Goal: Task Accomplishment & Management: Manage account settings

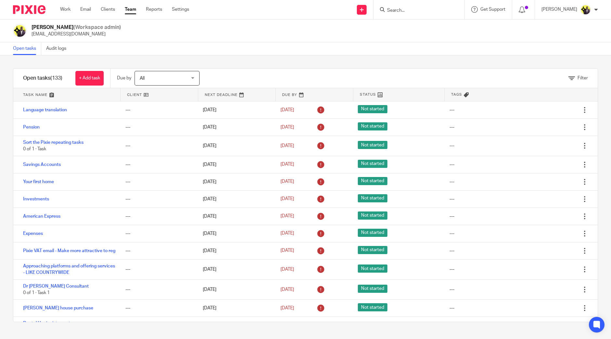
click at [431, 9] on input "Search" at bounding box center [415, 11] width 58 height 6
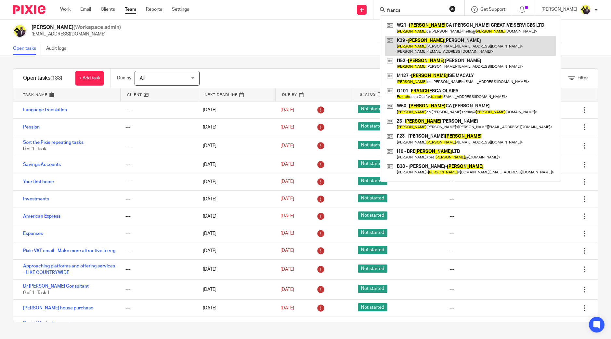
type input "francs"
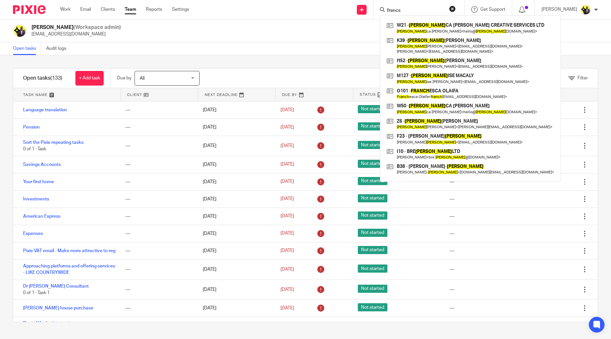
click at [250, 34] on div "Yemi Ajala (Workspace admin) yemi@starbridge.uk" at bounding box center [305, 31] width 585 height 14
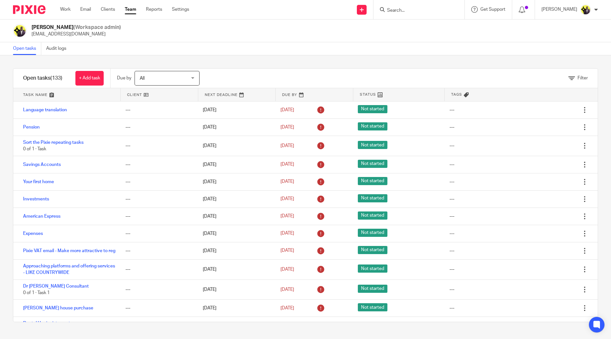
click at [422, 12] on input "Search" at bounding box center [415, 11] width 58 height 6
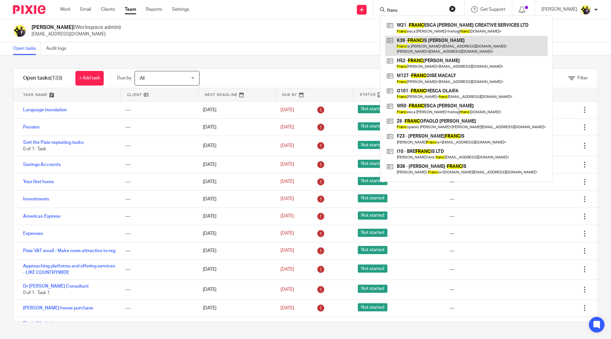
type input "franc"
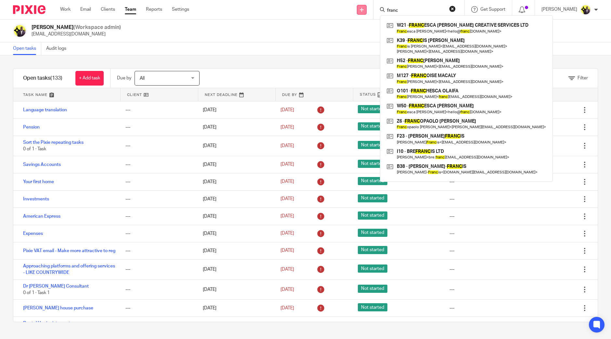
drag, startPoint x: 418, startPoint y: 11, endPoint x: 372, endPoint y: 10, distance: 45.5
click at [372, 10] on div "Send new email Create task Add client Request signature franc W21 - FRANC ESCA …" at bounding box center [405, 9] width 412 height 19
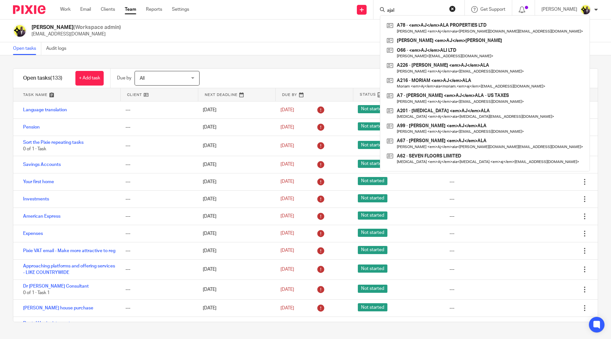
type input "ajala"
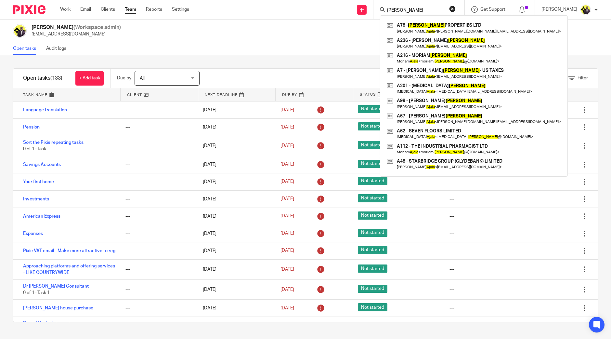
drag, startPoint x: 424, startPoint y: 11, endPoint x: 383, endPoint y: 11, distance: 40.9
click at [383, 11] on div "Send new email Create task Add client Request signature ajala A78 - AJALA PROPE…" at bounding box center [405, 9] width 412 height 19
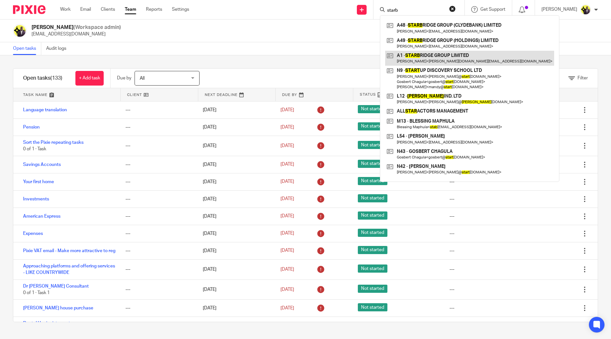
type input "starb"
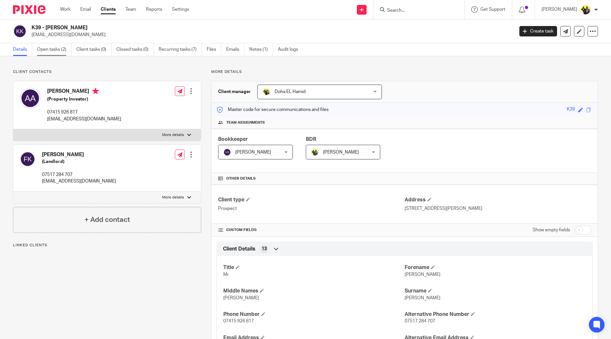
drag, startPoint x: 0, startPoint y: 0, endPoint x: 58, endPoint y: 50, distance: 77.2
click at [58, 50] on link "Open tasks (2)" at bounding box center [54, 49] width 34 height 13
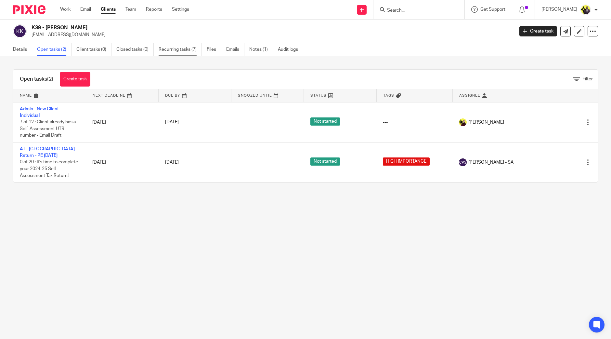
click at [177, 48] on link "Recurring tasks (7)" at bounding box center [180, 49] width 43 height 13
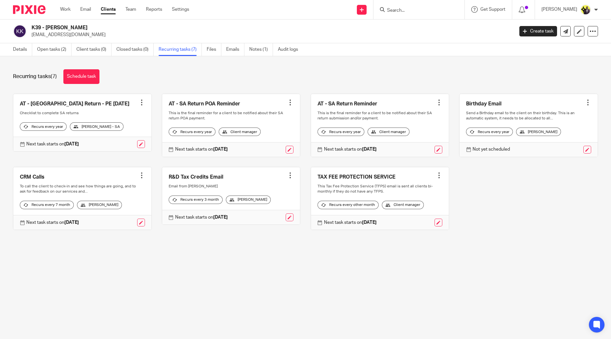
click at [431, 9] on input "Search" at bounding box center [415, 11] width 58 height 6
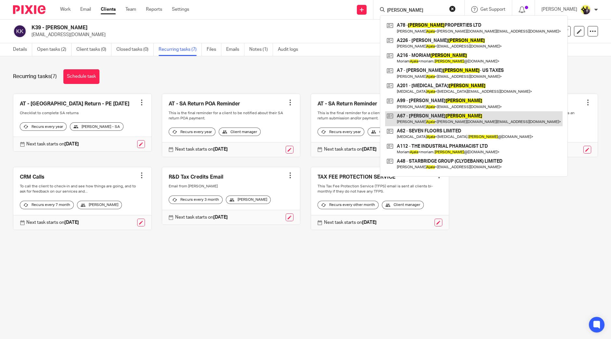
type input "ajala"
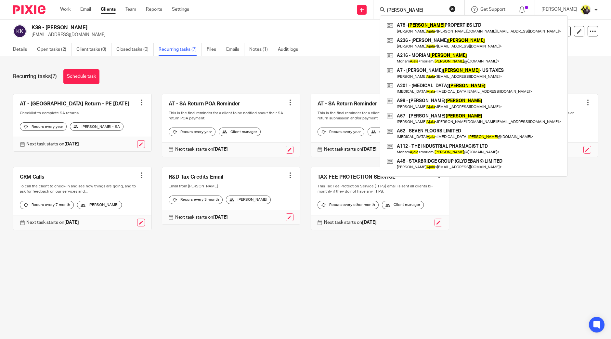
click at [215, 64] on div "Recurring tasks (7) Schedule task AT - SA Return - PE 05-04-2025 Create task Cl…" at bounding box center [305, 154] width 611 height 196
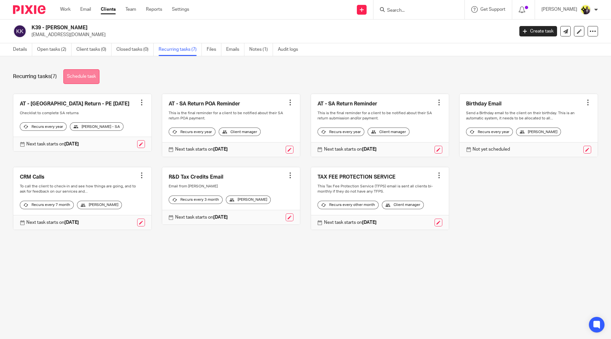
click at [95, 74] on link "Schedule task" at bounding box center [81, 76] width 36 height 15
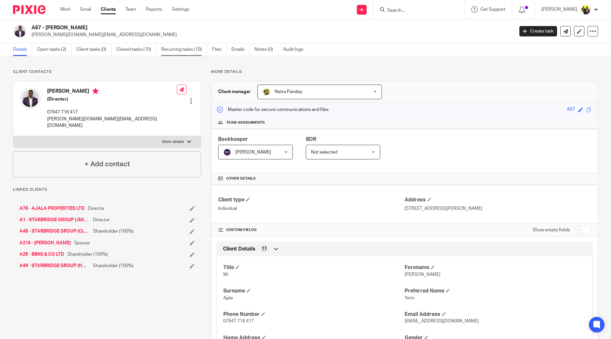
click at [180, 48] on link "Recurring tasks (10)" at bounding box center [184, 49] width 46 height 13
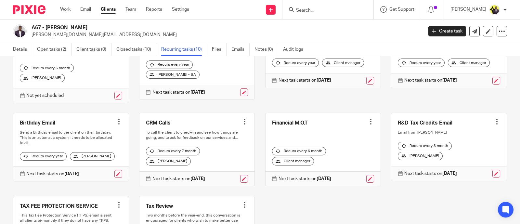
scroll to position [81, 0]
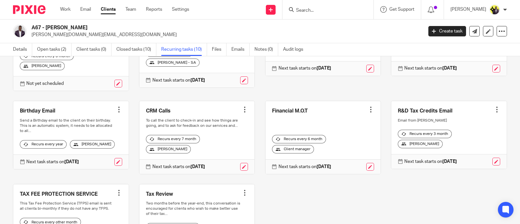
click at [280, 178] on div "Accountancy Fee Review Create task Clone template Recalculate schedule Cancel s…" at bounding box center [255, 143] width 504 height 260
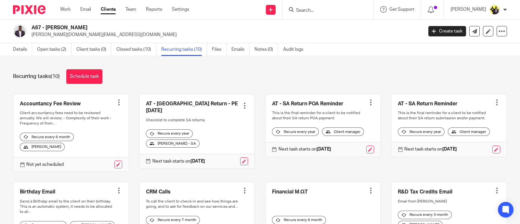
click at [258, 65] on div "Recurring tasks (10) Schedule task Accountancy Fee Review Create task Clone tem…" at bounding box center [260, 140] width 520 height 168
click at [227, 75] on div "Recurring tasks (10) Schedule task" at bounding box center [260, 76] width 494 height 15
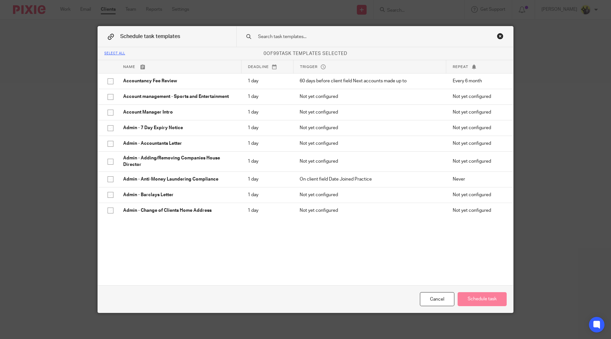
click at [281, 35] on input "text" at bounding box center [364, 36] width 214 height 7
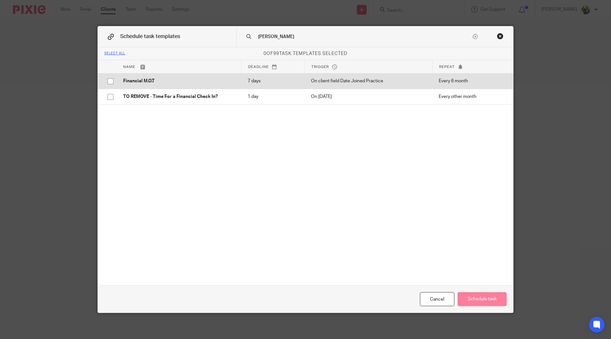
type input "[PERSON_NAME]"
click at [112, 82] on input "checkbox" at bounding box center [110, 81] width 12 height 12
checkbox input "true"
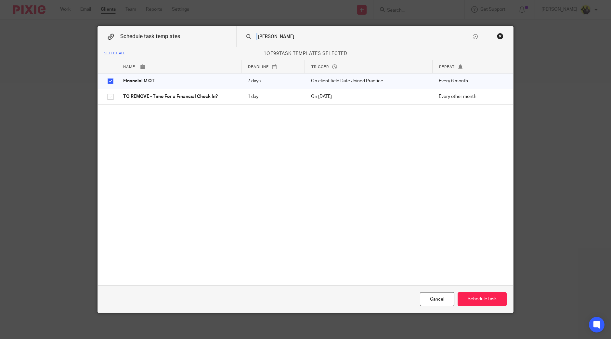
drag, startPoint x: 286, startPoint y: 29, endPoint x: 233, endPoint y: 33, distance: 53.4
click at [236, 33] on div "[PERSON_NAME]" at bounding box center [374, 36] width 277 height 20
drag, startPoint x: 275, startPoint y: 36, endPoint x: 234, endPoint y: 32, distance: 41.8
click at [236, 32] on div "[PERSON_NAME]" at bounding box center [374, 36] width 277 height 20
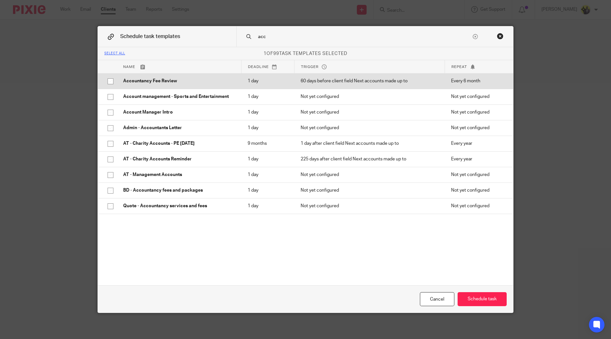
type input "acc"
click at [107, 80] on input "checkbox" at bounding box center [110, 81] width 12 height 12
checkbox input "true"
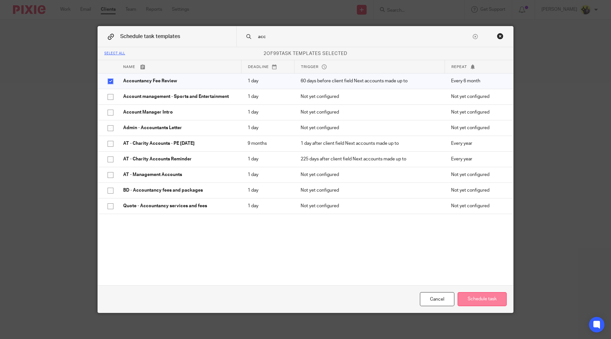
click at [476, 302] on button "Schedule task" at bounding box center [481, 299] width 49 height 14
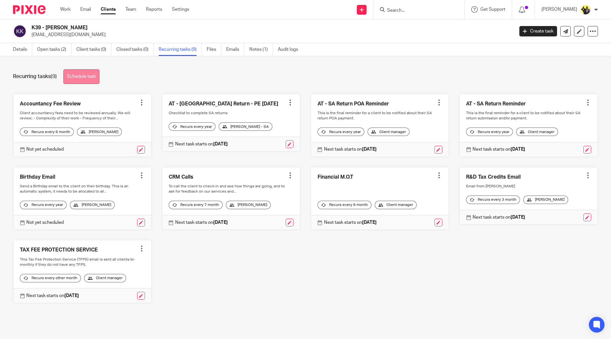
click at [94, 75] on link "Schedule task" at bounding box center [81, 76] width 36 height 15
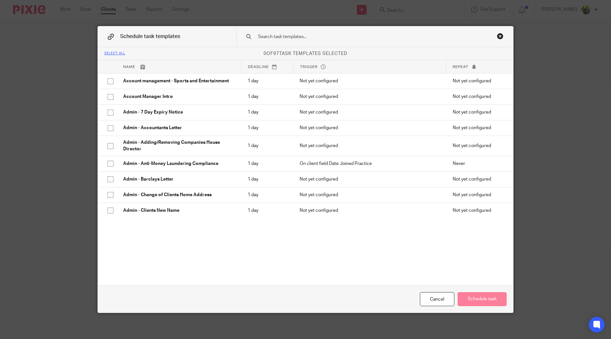
click at [295, 33] on input "text" at bounding box center [364, 36] width 214 height 7
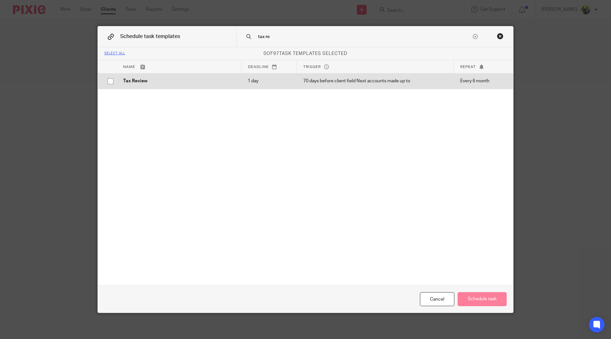
type input "tax re"
click at [107, 81] on input "checkbox" at bounding box center [110, 81] width 12 height 12
checkbox input "true"
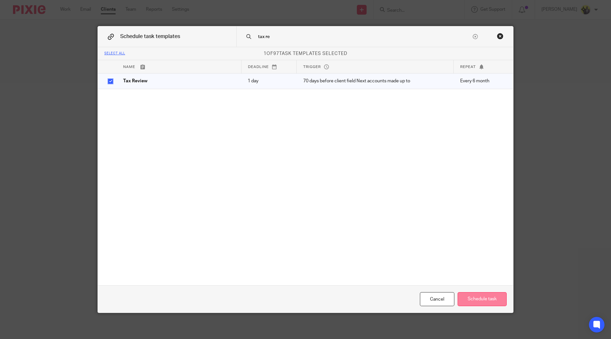
click at [487, 298] on button "Schedule task" at bounding box center [481, 299] width 49 height 14
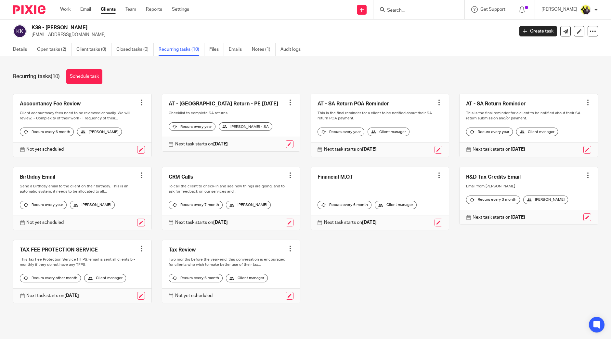
click at [357, 264] on div "Accountancy Fee Review Create task Clone template Recalculate schedule Cancel s…" at bounding box center [300, 203] width 595 height 219
click at [525, 9] on icon at bounding box center [522, 9] width 6 height 6
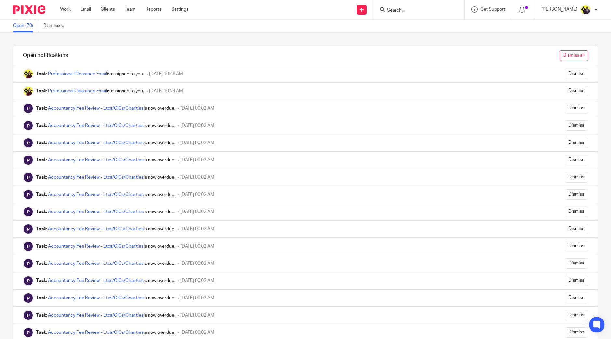
click at [563, 60] on input "Dismiss all" at bounding box center [574, 55] width 28 height 10
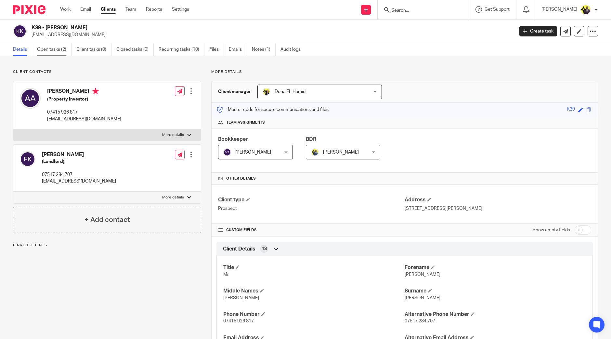
click at [52, 49] on link "Open tasks (2)" at bounding box center [54, 49] width 34 height 13
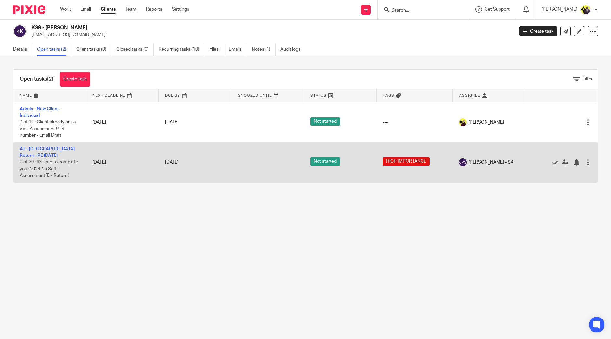
click at [54, 148] on link "AT - [GEOGRAPHIC_DATA] Return - PE [DATE]" at bounding box center [47, 152] width 55 height 11
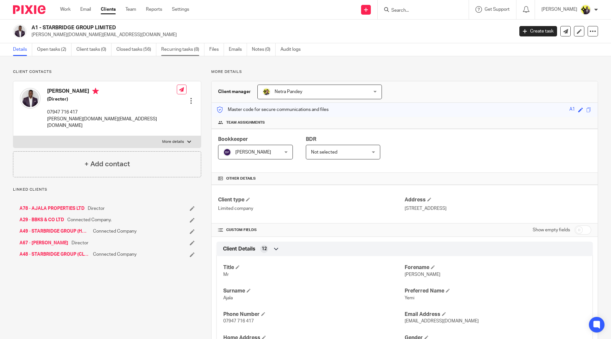
click at [188, 45] on link "Recurring tasks (8)" at bounding box center [182, 49] width 43 height 13
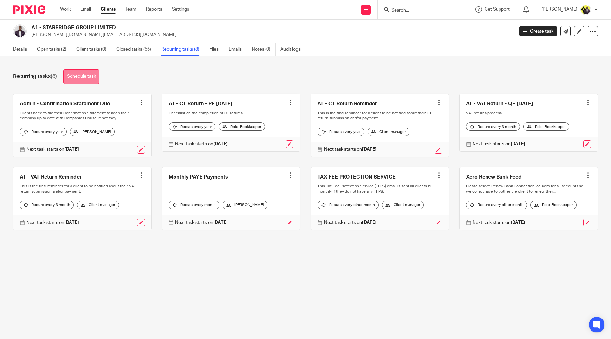
click at [81, 71] on link "Schedule task" at bounding box center [81, 76] width 36 height 15
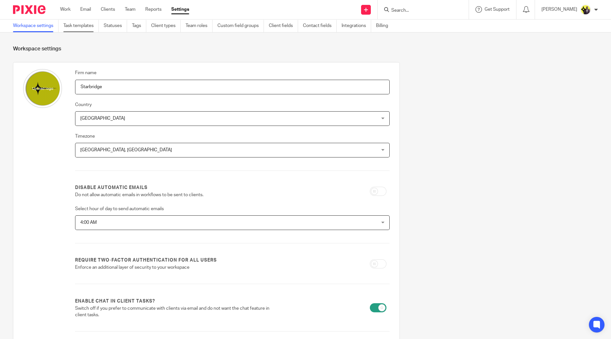
click at [92, 28] on link "Task templates" at bounding box center [80, 25] width 35 height 13
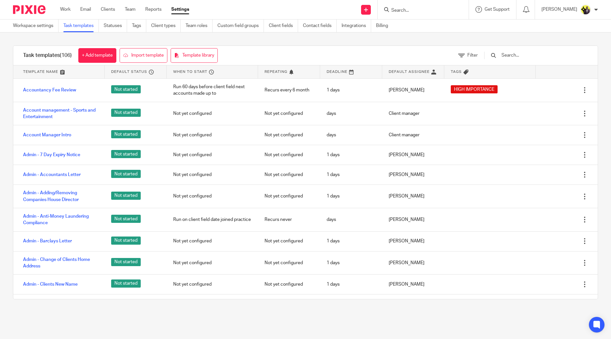
click at [535, 55] on input "text" at bounding box center [539, 55] width 76 height 7
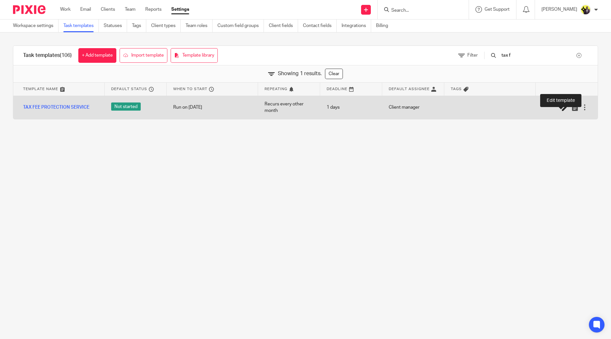
type input "tax f"
click at [562, 108] on icon at bounding box center [565, 107] width 6 height 6
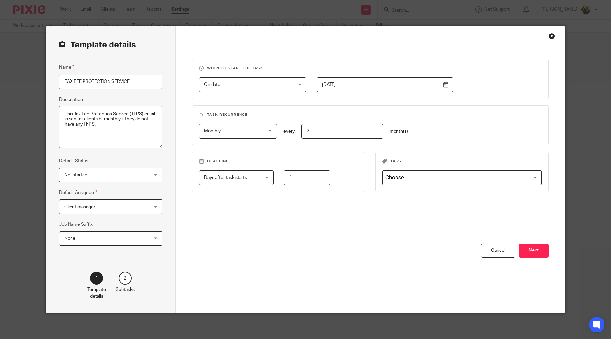
drag, startPoint x: 68, startPoint y: 82, endPoint x: 91, endPoint y: 81, distance: 23.4
click at [67, 82] on input "TAX FEE PROTECTION SERVICE" at bounding box center [110, 81] width 103 height 15
drag, startPoint x: 88, startPoint y: 75, endPoint x: 90, endPoint y: 79, distance: 4.1
click at [89, 75] on input "Tax Fee Proctection Service" at bounding box center [110, 81] width 103 height 15
click at [90, 82] on input "Tax Fee Proctection Service" at bounding box center [110, 81] width 103 height 15
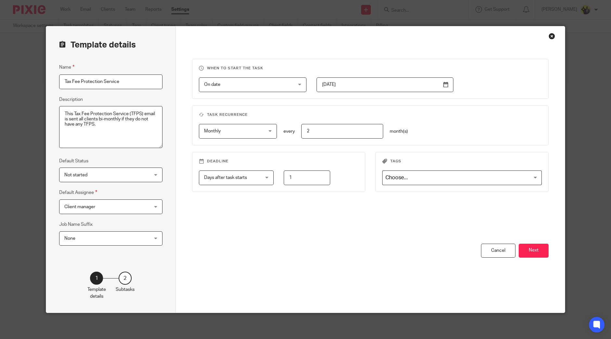
click at [129, 76] on input "Tax Fee Protection Service" at bounding box center [110, 81] width 103 height 15
type input "Tax Fee Protection Service"
click at [143, 57] on div "Template details Name Tax Fee Protection Service Description This Tax Fee Prote…" at bounding box center [111, 169] width 130 height 286
click at [525, 245] on button "Next" at bounding box center [534, 250] width 30 height 14
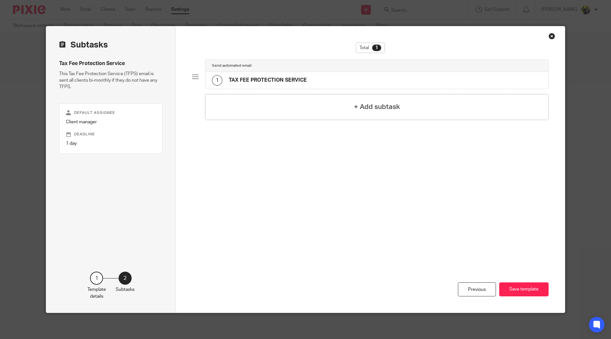
click at [256, 77] on h4 "TAX FEE PROTECTION SERVICE" at bounding box center [268, 80] width 78 height 7
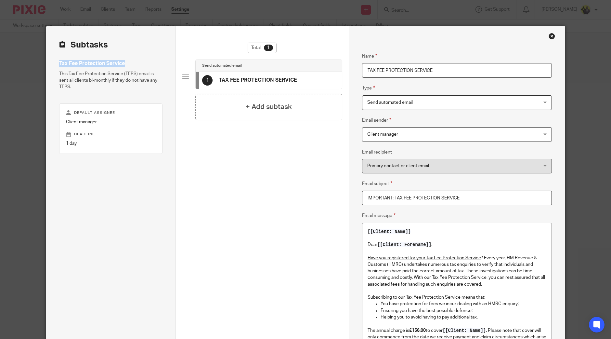
drag, startPoint x: 126, startPoint y: 64, endPoint x: 55, endPoint y: 64, distance: 70.5
click at [55, 64] on div "Subtasks Tax Fee Protection Service This Tax Fee Protection Service (TFPS) emai…" at bounding box center [111, 295] width 130 height 538
copy h4 "Tax Fee Protection Service"
drag, startPoint x: 436, startPoint y: 71, endPoint x: 338, endPoint y: 69, distance: 98.1
click at [338, 69] on div "Subtasks Tax Fee Protection Service This Tax Fee Protection Service (TFPS) emai…" at bounding box center [305, 295] width 519 height 538
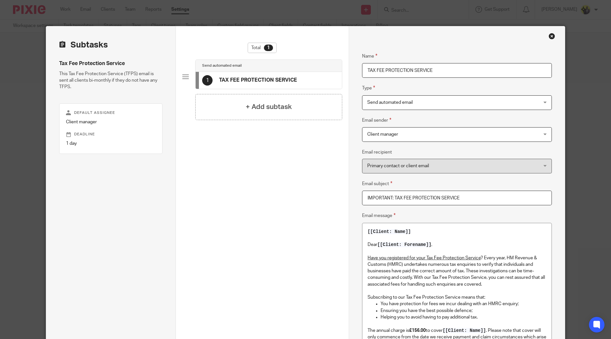
paste input "ax Fee Protection Service"
type input "Tax Fee Protection Service"
drag, startPoint x: 459, startPoint y: 198, endPoint x: 393, endPoint y: 198, distance: 66.9
click at [393, 198] on input "IMPORTANT: TAX FEE PROTECTION SERVICE" at bounding box center [457, 197] width 190 height 15
paste input "Tax Fee Protection Service"
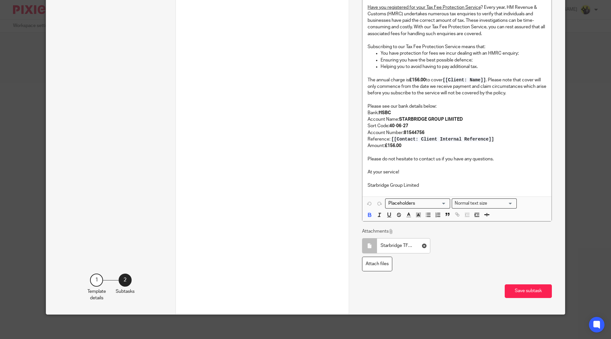
scroll to position [252, 0]
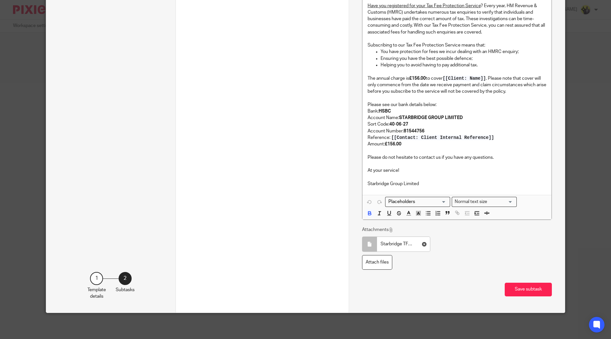
type input "Important - Tax Fee Protection Service"
click at [430, 183] on p "Starbridge Group Limited" at bounding box center [456, 183] width 179 height 6
click at [418, 208] on span "Loading..." at bounding box center [416, 203] width 67 height 12
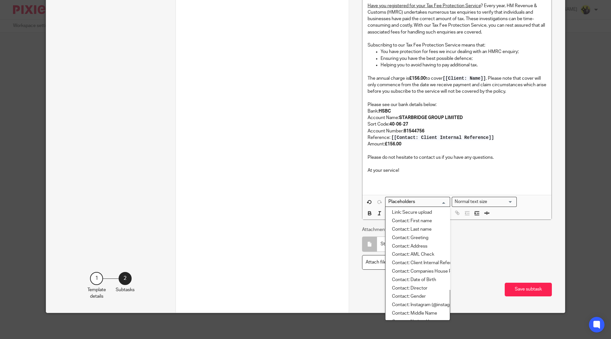
click at [419, 203] on input "Search for option" at bounding box center [416, 201] width 60 height 7
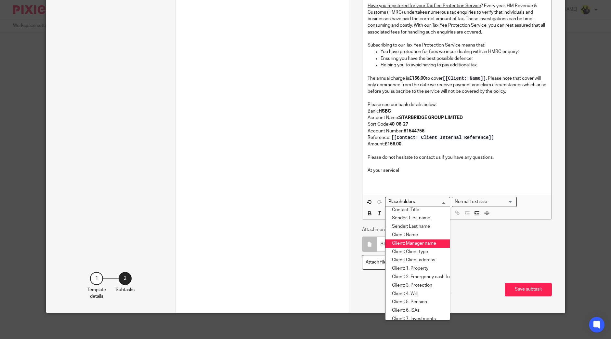
click at [427, 241] on li "Client: Manager name" at bounding box center [417, 243] width 64 height 8
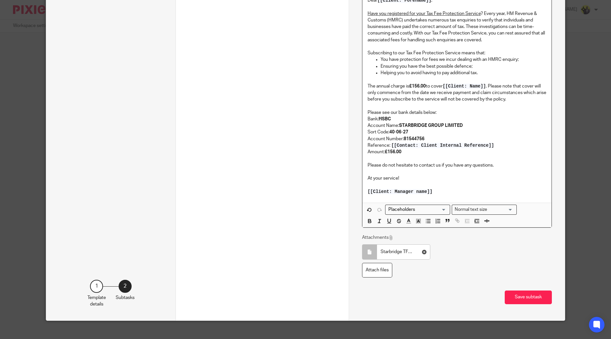
scroll to position [258, 0]
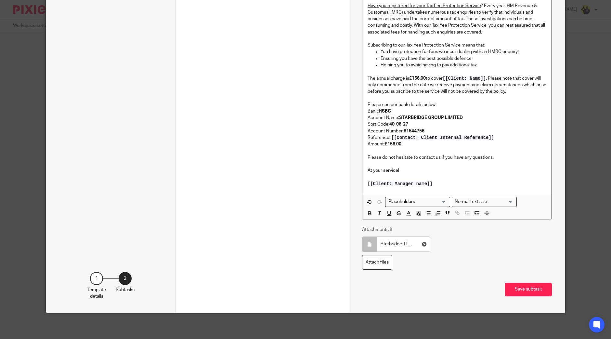
click at [532, 282] on button "Save subtask" at bounding box center [528, 289] width 47 height 14
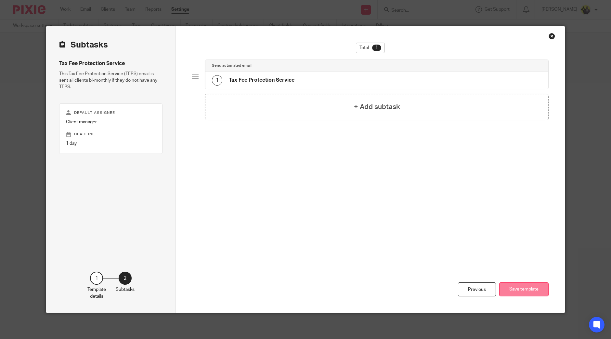
click at [523, 283] on button "Save template" at bounding box center [523, 289] width 49 height 14
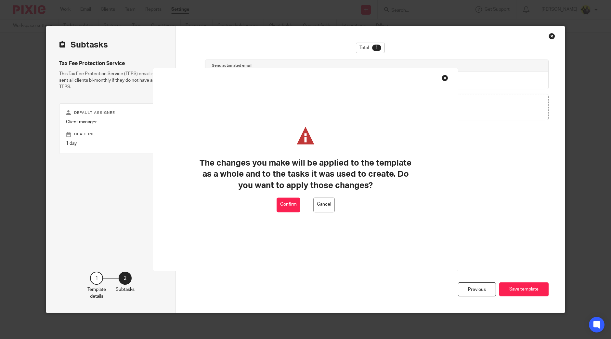
click at [285, 200] on button "Confirm" at bounding box center [289, 204] width 24 height 15
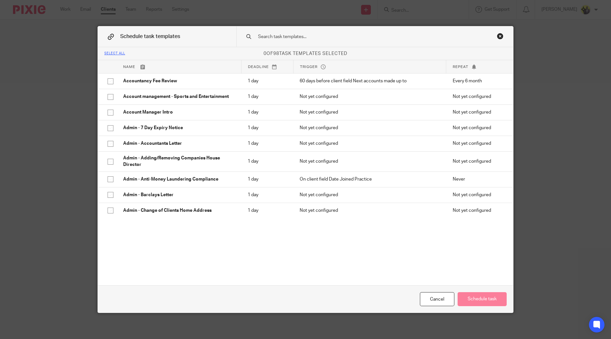
click at [293, 38] on input "text" at bounding box center [364, 36] width 214 height 7
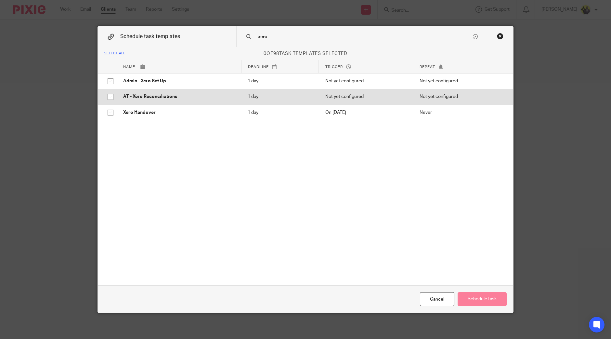
type input "xero"
click at [108, 97] on input "checkbox" at bounding box center [110, 97] width 12 height 12
checkbox input "true"
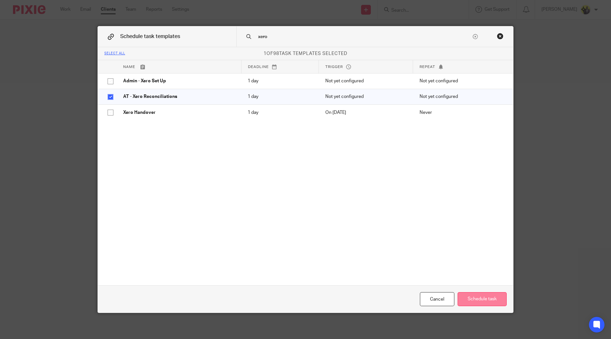
click at [481, 296] on button "Schedule task" at bounding box center [481, 299] width 49 height 14
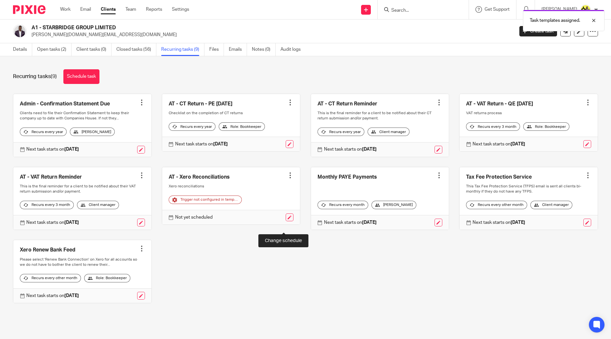
click at [286, 221] on link at bounding box center [290, 217] width 8 height 8
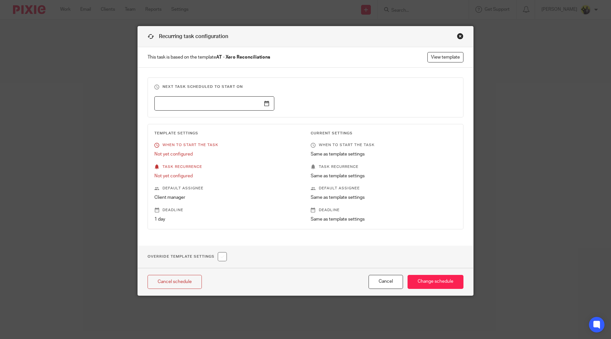
click at [261, 102] on input "text" at bounding box center [214, 103] width 120 height 15
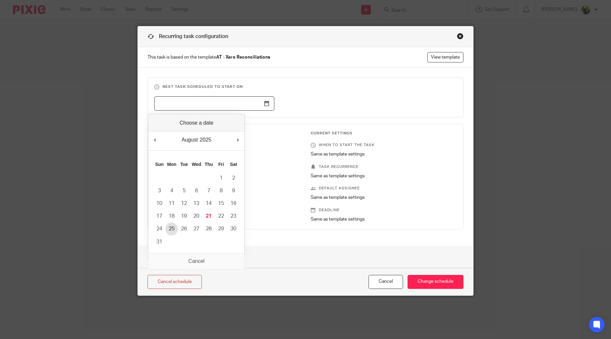
type input "[DATE]"
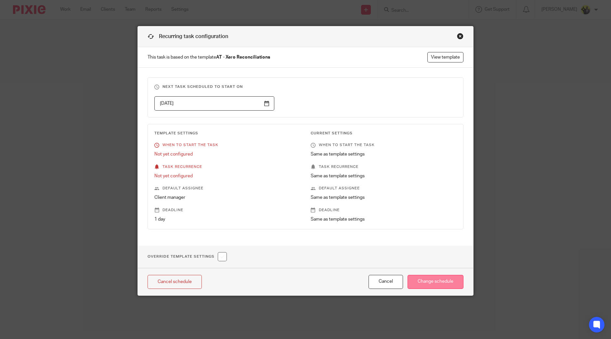
click at [423, 279] on input "Change schedule" at bounding box center [435, 282] width 56 height 14
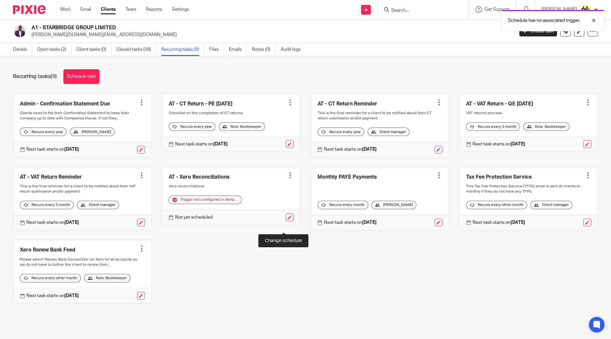
click at [286, 221] on link at bounding box center [290, 217] width 8 height 8
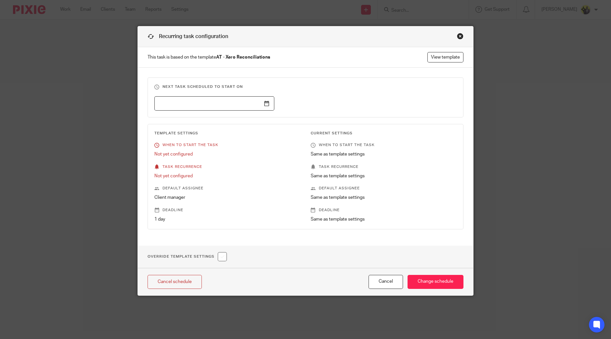
click at [215, 255] on h1 "Override Template Settings" at bounding box center [187, 256] width 79 height 9
click at [222, 256] on input "checkbox" at bounding box center [222, 256] width 9 height 9
checkbox input "true"
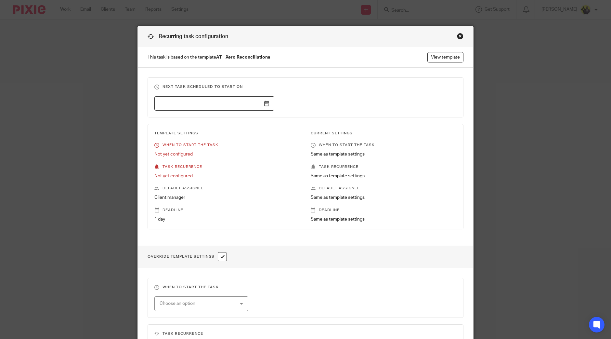
click at [263, 99] on input "text" at bounding box center [214, 103] width 120 height 15
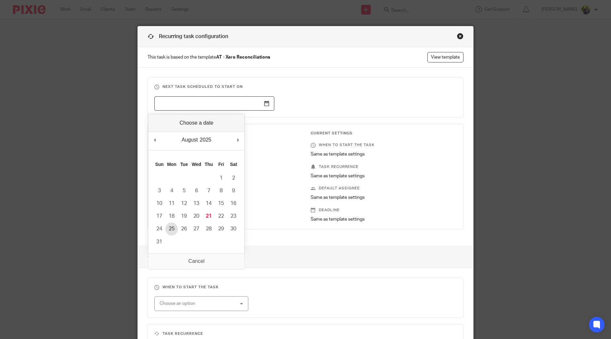
type input "[DATE]"
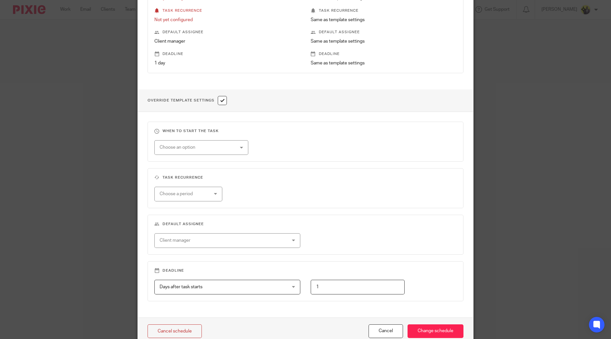
scroll to position [162, 0]
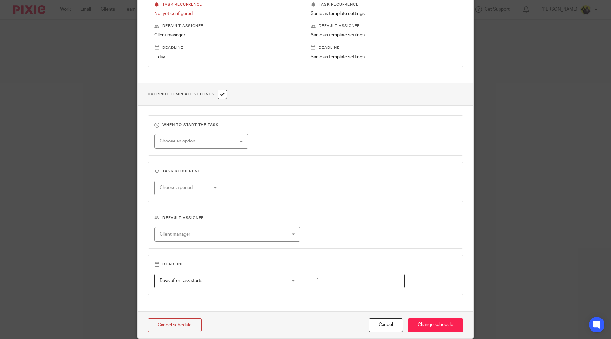
click at [210, 144] on div "Choose an option" at bounding box center [195, 141] width 71 height 14
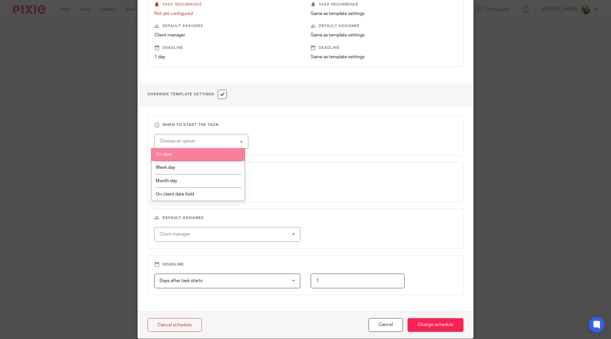
click at [196, 155] on li "On date" at bounding box center [197, 154] width 93 height 13
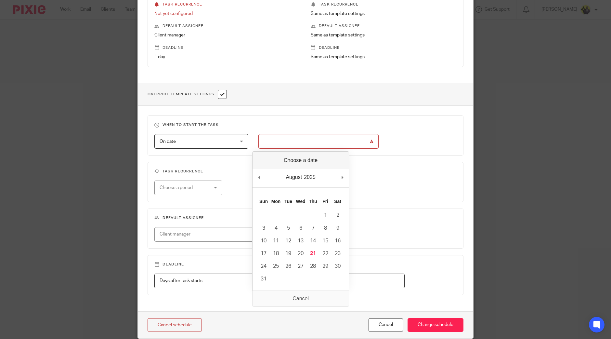
drag, startPoint x: 296, startPoint y: 137, endPoint x: 300, endPoint y: 140, distance: 5.1
click at [297, 137] on input "Use the arrow keys to pick a date" at bounding box center [318, 141] width 120 height 15
type input "2025-08-25"
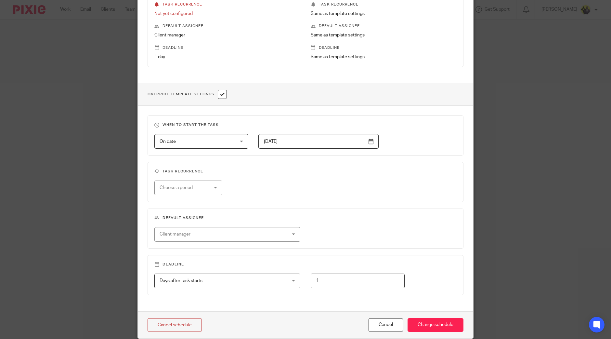
click at [192, 186] on div "Choose a period" at bounding box center [185, 188] width 50 height 14
click at [178, 226] on li "Monthly" at bounding box center [184, 226] width 67 height 13
click at [275, 183] on input "text" at bounding box center [282, 187] width 71 height 15
type input "1"
click at [220, 228] on div "Client manager" at bounding box center [216, 234] width 112 height 14
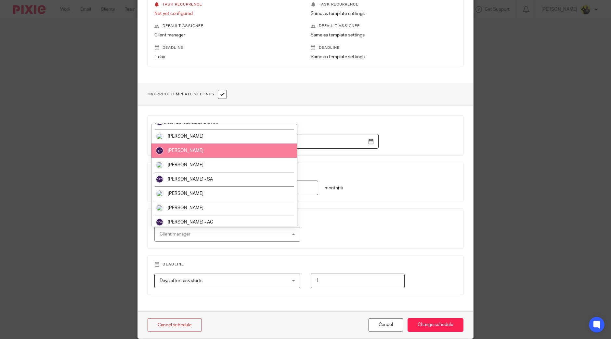
scroll to position [12, 0]
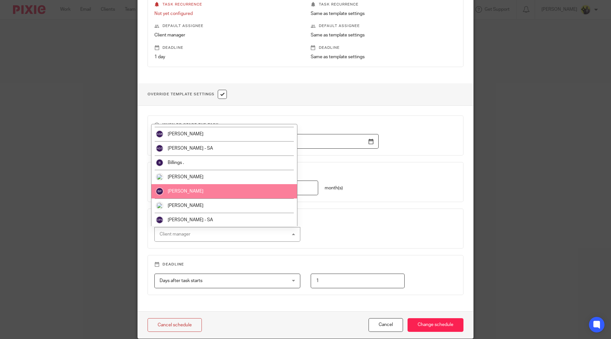
click at [200, 191] on span "[PERSON_NAME]" at bounding box center [186, 191] width 36 height 5
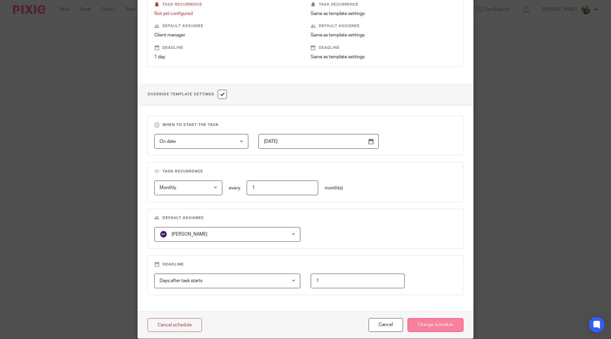
click at [431, 324] on input "Change schedule" at bounding box center [435, 325] width 56 height 14
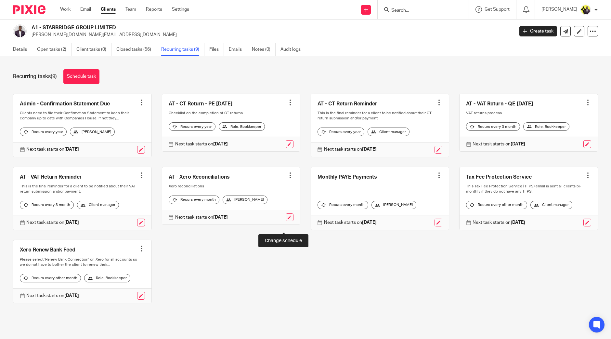
click at [286, 221] on link at bounding box center [290, 217] width 8 height 8
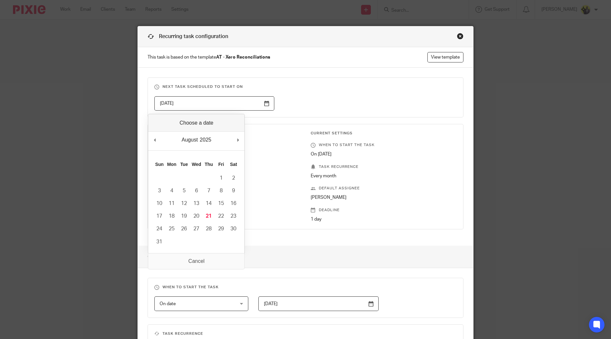
click at [263, 105] on input "[DATE]" at bounding box center [214, 103] width 120 height 15
type input "[DATE]"
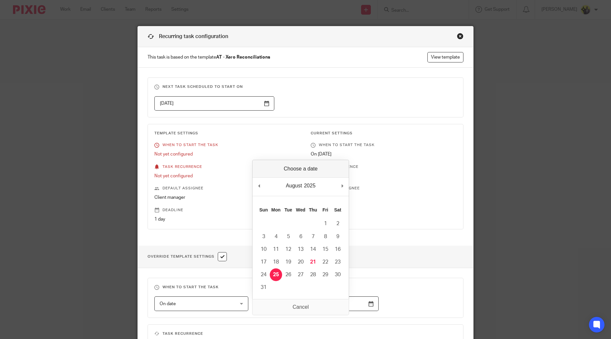
click at [312, 303] on input "[DATE]" at bounding box center [318, 303] width 120 height 15
type input "[DATE]"
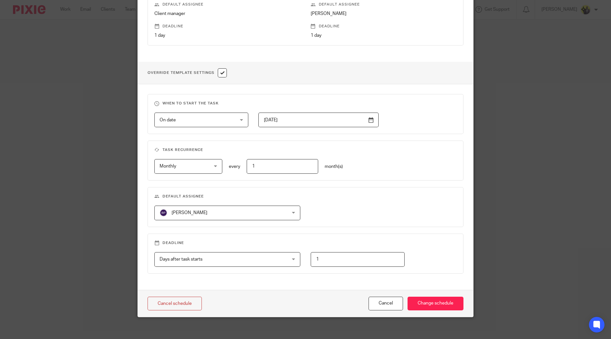
scroll to position [187, 0]
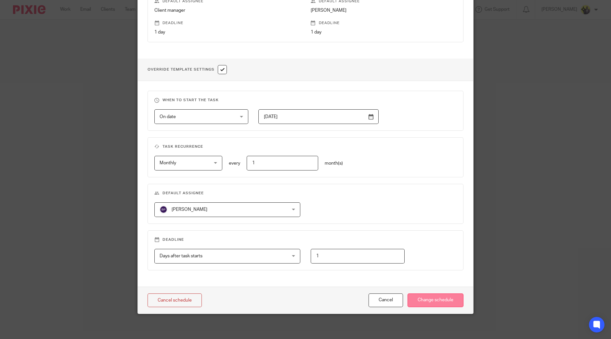
click at [430, 298] on input "Change schedule" at bounding box center [435, 300] width 56 height 14
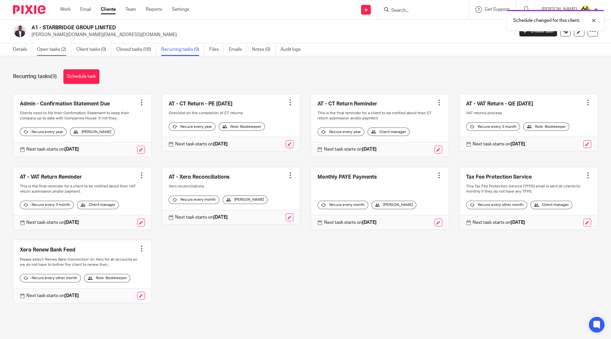
click at [60, 50] on link "Open tasks (2)" at bounding box center [54, 49] width 34 height 13
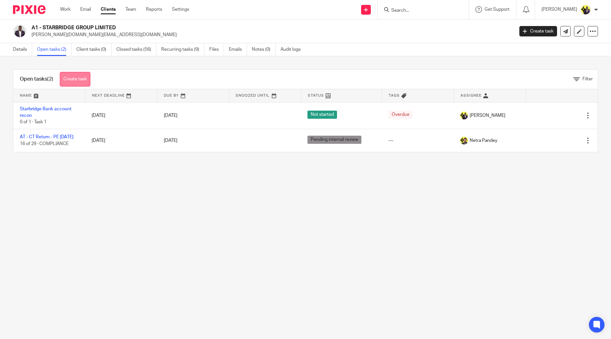
click at [68, 77] on link "Create task" at bounding box center [75, 79] width 31 height 15
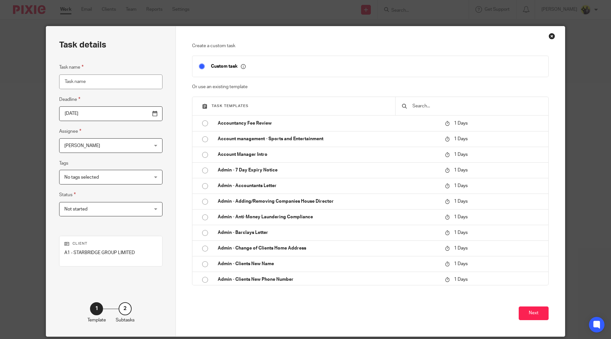
click at [443, 106] on input "text" at bounding box center [477, 105] width 130 height 7
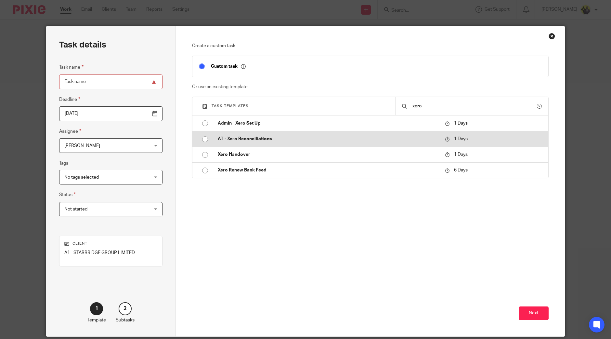
type input "xero"
click at [207, 135] on td at bounding box center [201, 139] width 19 height 16
type input "2025-08-22"
type input "AT - Xero Reconciliations"
checkbox input "false"
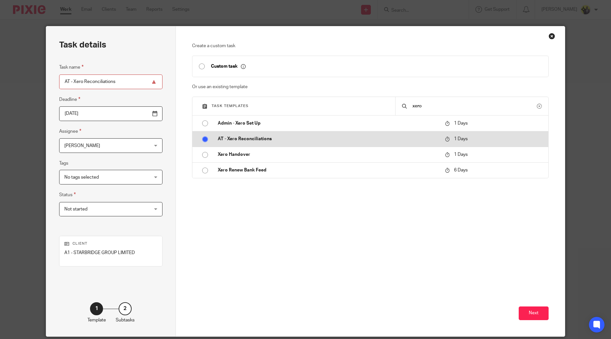
radio input "true"
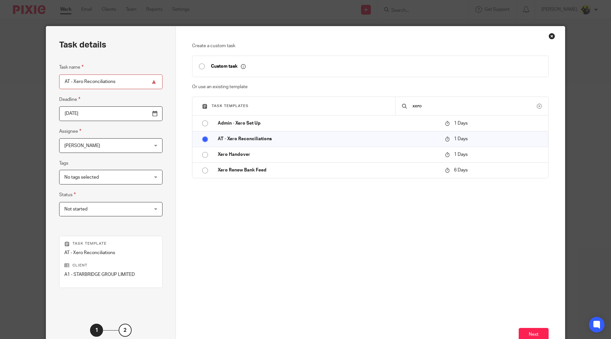
click at [125, 141] on span "[PERSON_NAME]" at bounding box center [103, 145] width 78 height 14
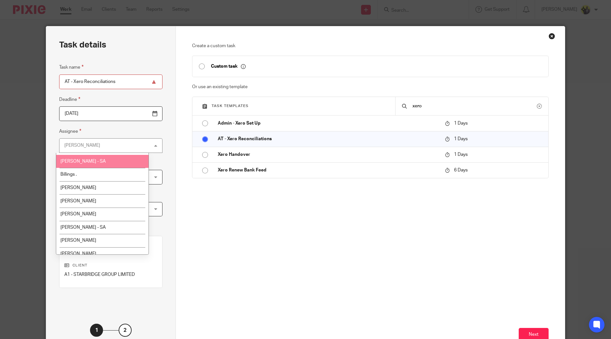
scroll to position [81, 0]
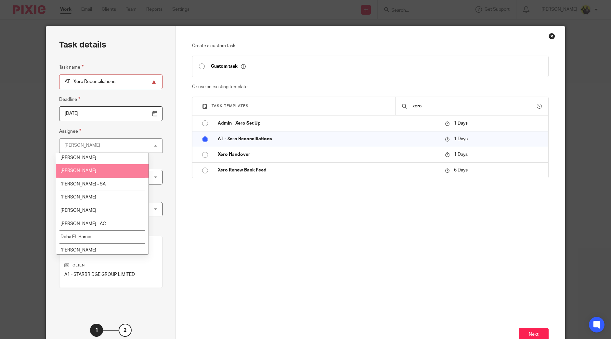
click at [100, 161] on li "[PERSON_NAME]" at bounding box center [102, 157] width 92 height 13
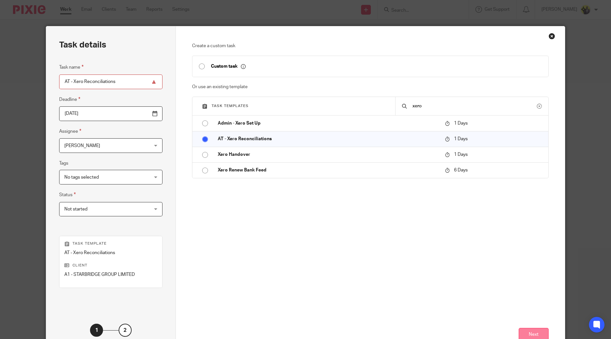
click at [532, 330] on button "Next" at bounding box center [534, 335] width 30 height 14
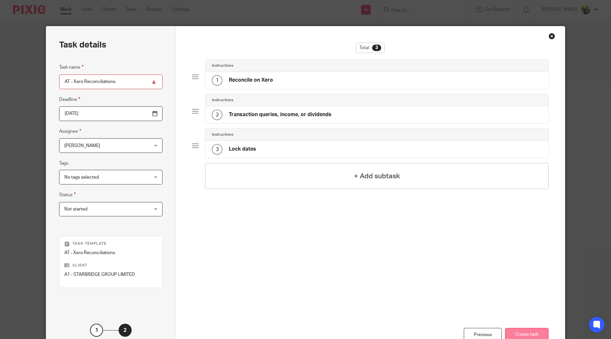
click at [539, 329] on button "Create task" at bounding box center [527, 335] width 44 height 14
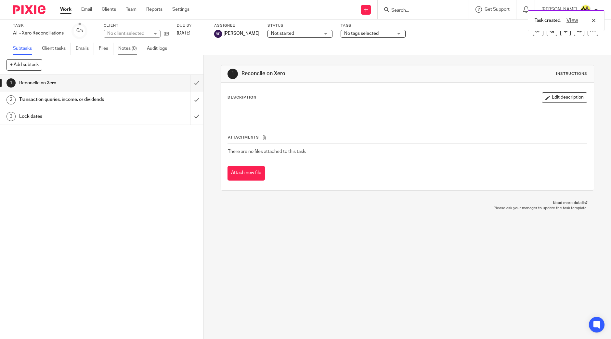
click at [134, 48] on link "Notes (0)" at bounding box center [130, 48] width 24 height 13
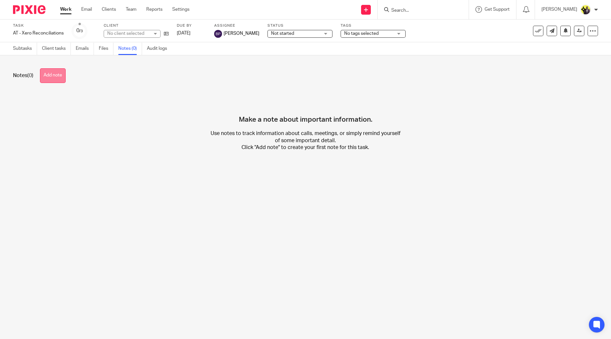
click at [63, 77] on button "Add note" at bounding box center [53, 75] width 26 height 15
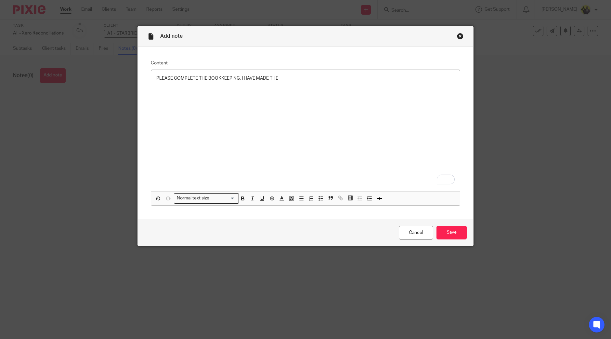
click at [236, 78] on p "PLEASE COMPLETE THE BOOKKEEPING, I HAVE MADE THE" at bounding box center [305, 78] width 298 height 6
click at [229, 75] on p "PLEASE COMPLETE THE BOOKKEEPING, I HAVE MADE THE" at bounding box center [305, 78] width 298 height 6
click at [220, 77] on p "PLEASE COMPLETE THE BOOKKEEPING, I HAVE MADE THE" at bounding box center [305, 78] width 298 height 6
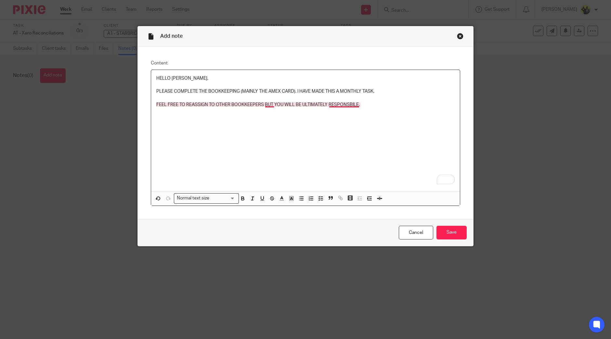
click at [354, 103] on p "FEEL FREE TO REASSIGN TO OTHER BOOKKEEPERS BUT YOU WILL BE ULTIMATELY RESPONSBI…" at bounding box center [305, 104] width 298 height 6
drag, startPoint x: 283, startPoint y: 141, endPoint x: 288, endPoint y: 143, distance: 4.7
click at [284, 141] on div "HELLO BRIJESH, PLEASE COMPLETE THE BOOKKEEPING (MAINLY THE AMEX CARD). I HAVE M…" at bounding box center [305, 130] width 309 height 121
click at [451, 232] on input "Save" at bounding box center [451, 232] width 30 height 14
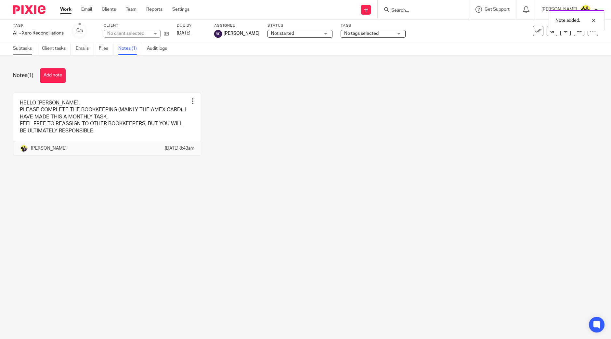
click at [27, 46] on link "Subtasks" at bounding box center [25, 48] width 24 height 13
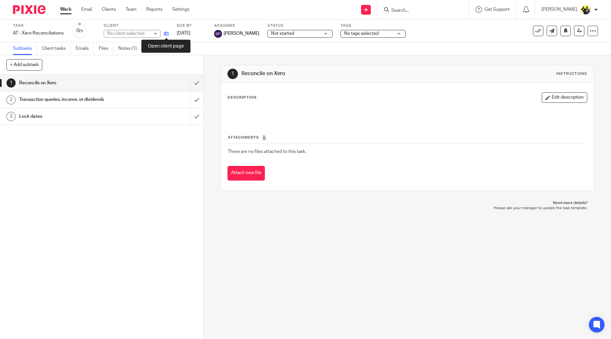
click at [168, 33] on icon at bounding box center [166, 33] width 5 height 5
click at [429, 11] on input "Search" at bounding box center [420, 11] width 58 height 6
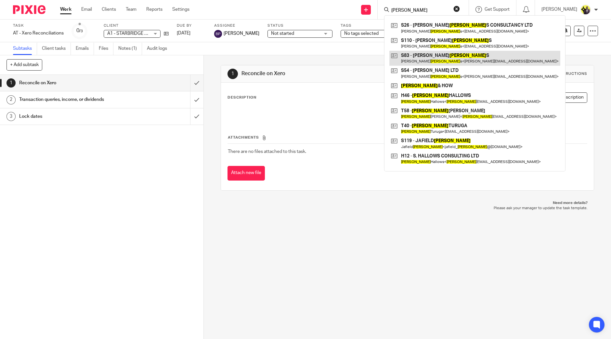
type input "simmon"
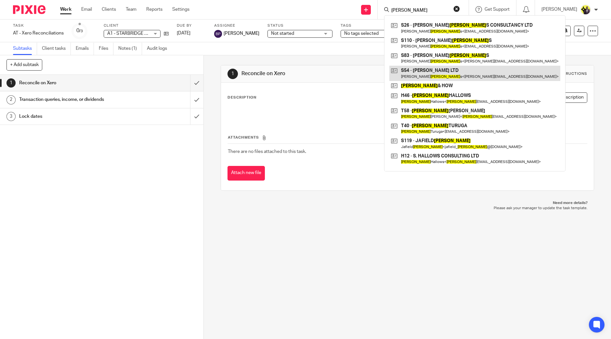
click at [447, 75] on link at bounding box center [474, 73] width 171 height 15
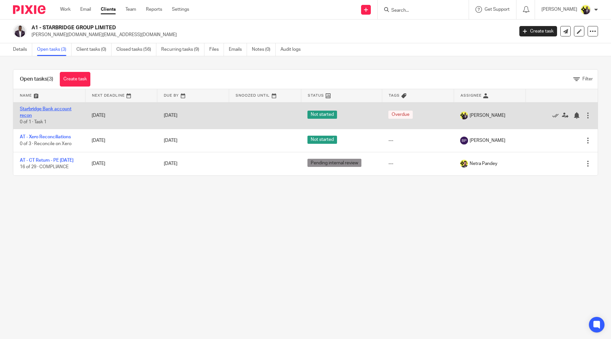
click at [49, 108] on link "Starbridge Bank account recon" at bounding box center [46, 112] width 52 height 11
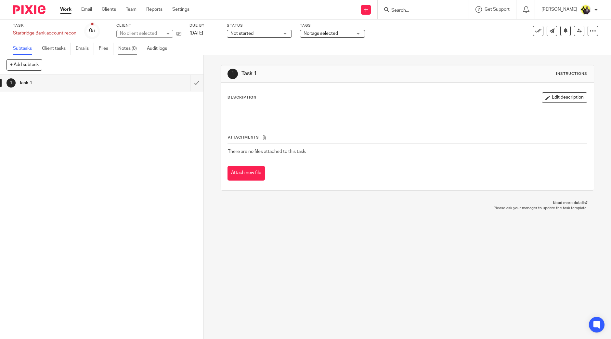
click at [128, 48] on link "Notes (0)" at bounding box center [130, 48] width 24 height 13
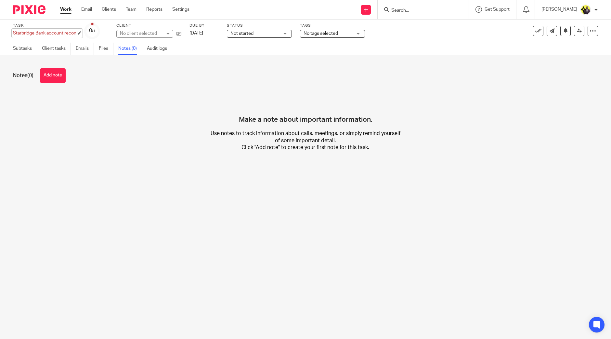
click at [61, 32] on div "Starbridge Bank account recon Save Starbridge Bank account recon" at bounding box center [44, 33] width 63 height 6
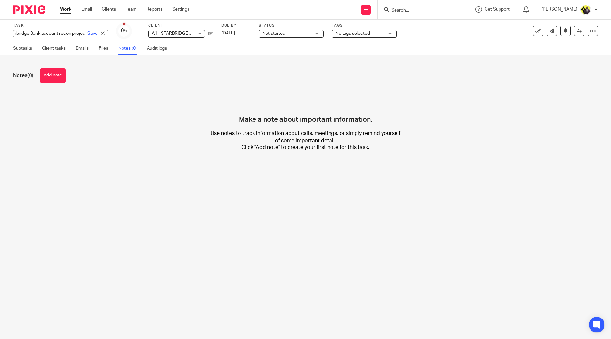
scroll to position [0, 23]
type input "Starbridge Bank account recon project"
click at [87, 32] on link "Save" at bounding box center [92, 33] width 10 height 6
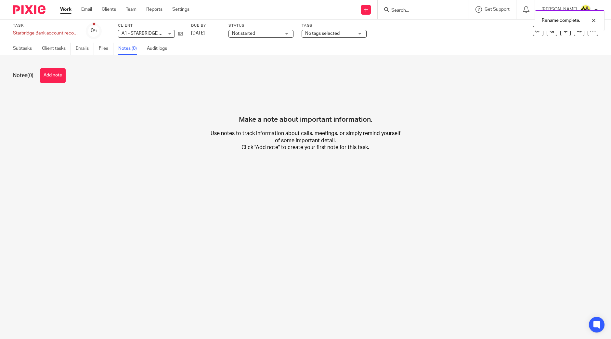
click at [64, 145] on div "Make a note about important information. Use notes to track information about c…" at bounding box center [305, 127] width 585 height 68
click at [325, 88] on div "Notes (0) Add note Make a note about important information. Use notes to track …" at bounding box center [305, 114] width 611 height 119
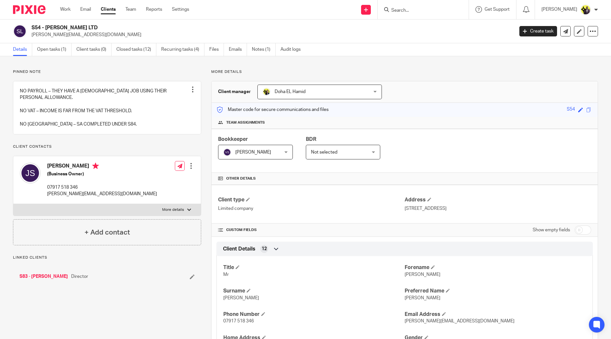
click at [32, 28] on h2 "S54 - [PERSON_NAME] LTD" at bounding box center [223, 27] width 382 height 7
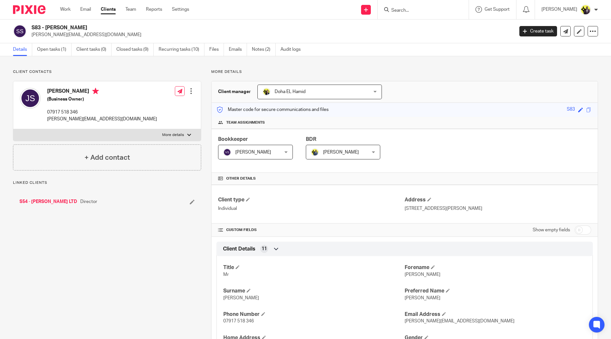
drag, startPoint x: 91, startPoint y: 26, endPoint x: 31, endPoint y: 26, distance: 59.8
click at [31, 26] on div "S83 - [PERSON_NAME] [PERSON_NAME][EMAIL_ADDRESS][DOMAIN_NAME] Create task Updat…" at bounding box center [305, 31] width 611 height 24
copy h2 "S83 - [PERSON_NAME]"
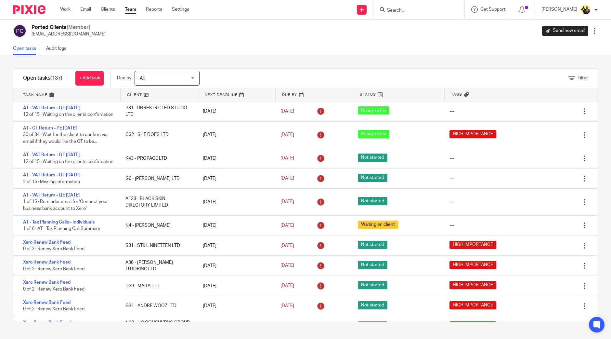
click at [433, 10] on input "Search" at bounding box center [415, 11] width 58 height 6
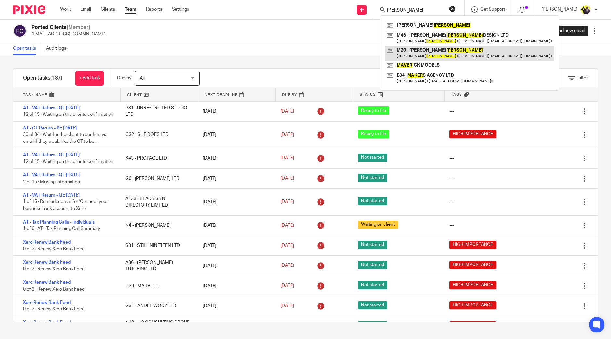
type input "[PERSON_NAME]"
